Goal: Obtain resource: Obtain resource

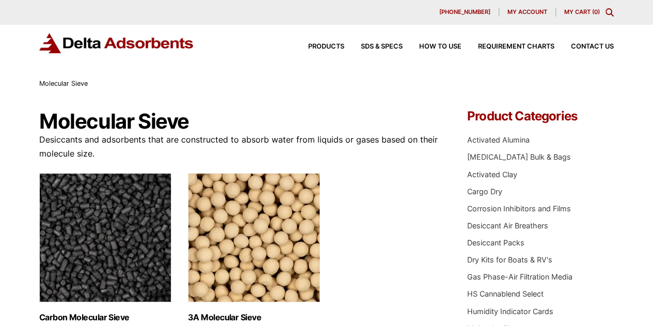
click at [312, 42] on div "Products SDS & SPECS How to Use Requirement Charts Contact Us" at bounding box center [452, 46] width 330 height 15
click at [330, 46] on span "Products" at bounding box center [326, 46] width 36 height 7
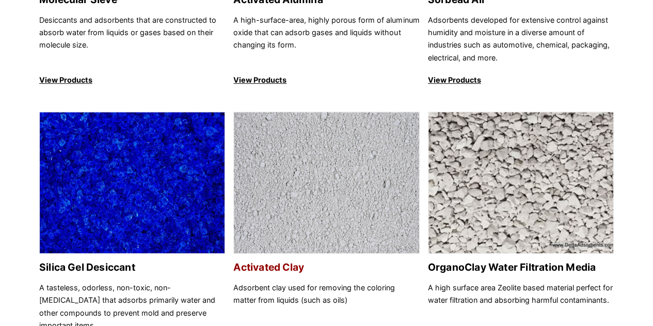
scroll to position [155, 0]
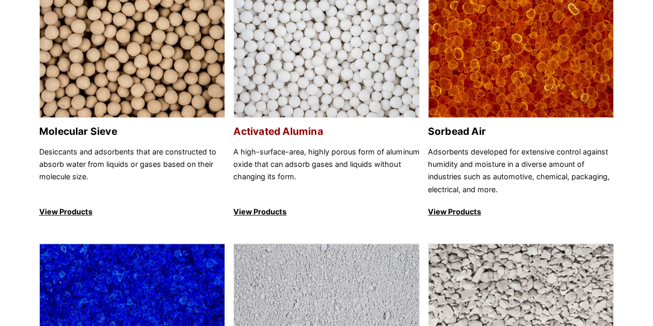
click at [259, 210] on p "View Products" at bounding box center [326, 211] width 186 height 12
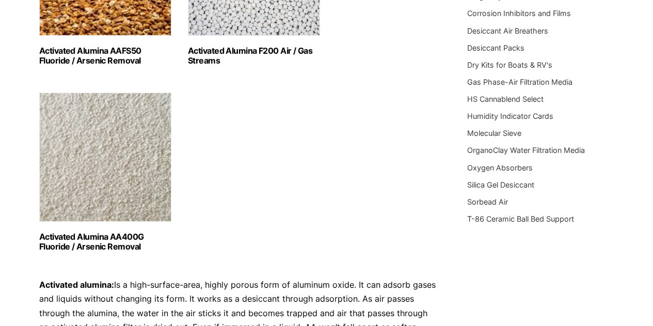
scroll to position [103, 0]
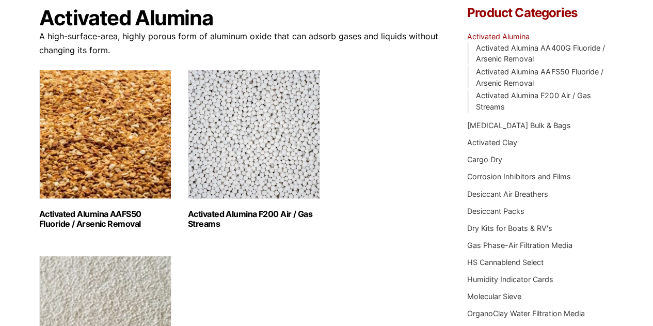
click at [263, 217] on h2 "Activated Alumina F200 Air / Gas Streams (3)" at bounding box center [254, 219] width 132 height 20
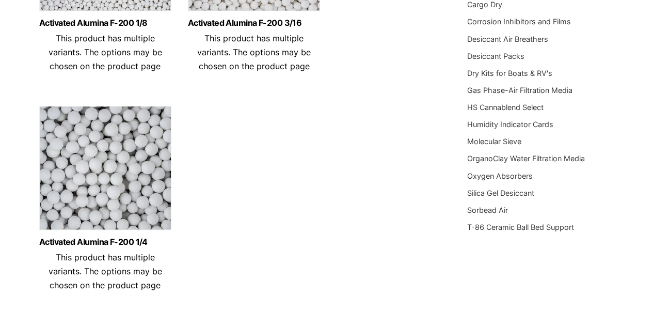
scroll to position [103, 0]
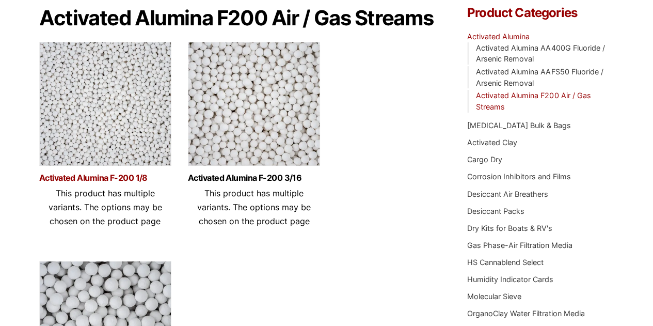
click at [103, 176] on link "Activated Alumina F-200 1/8" at bounding box center [105, 177] width 132 height 9
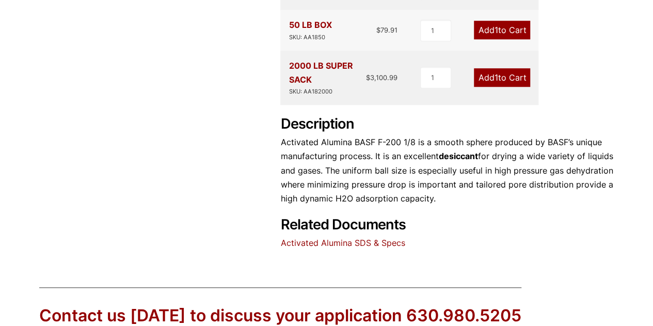
scroll to position [568, 0]
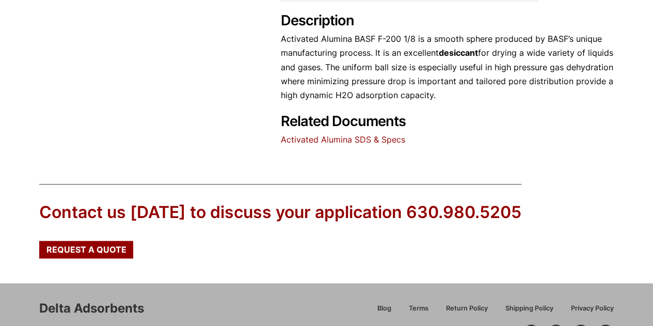
click at [353, 134] on link "Activated Alumina SDS & Specs" at bounding box center [342, 139] width 124 height 10
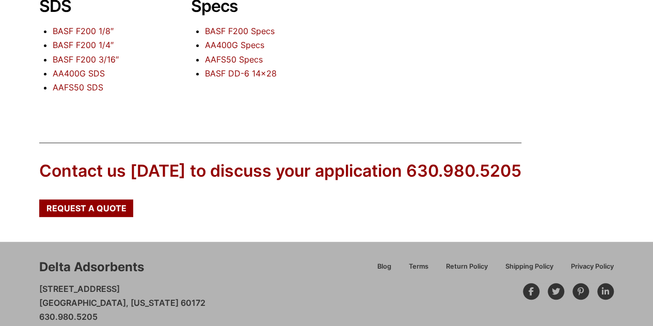
scroll to position [134, 0]
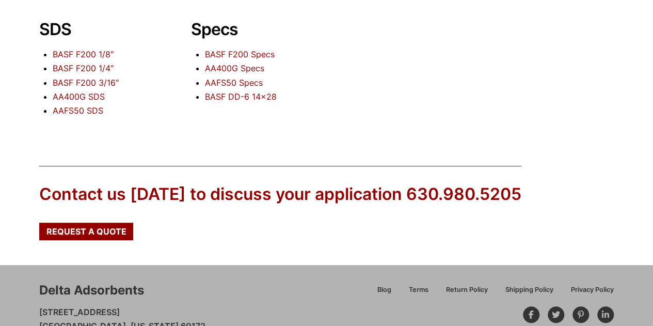
click at [93, 56] on link "BASF F200 1/8″" at bounding box center [83, 54] width 61 height 10
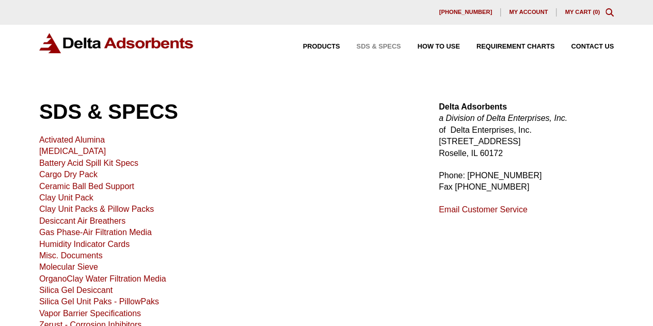
click at [93, 140] on link "Activated Alumina" at bounding box center [72, 139] width 66 height 9
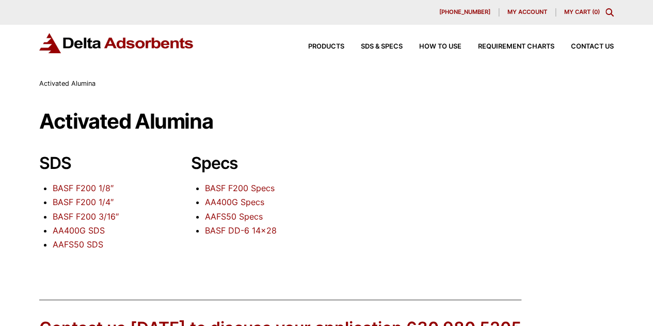
click at [100, 188] on link "BASF F200 1/8″" at bounding box center [83, 188] width 61 height 10
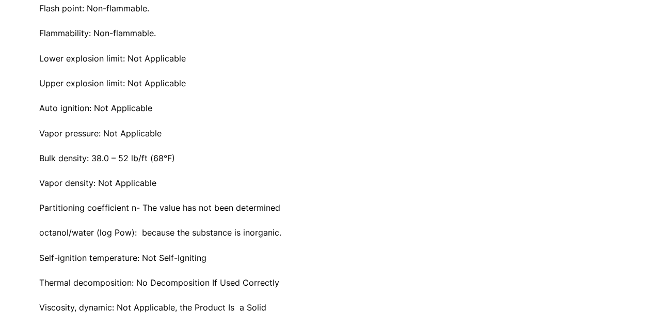
scroll to position [2889, 0]
